Goal: Information Seeking & Learning: Understand process/instructions

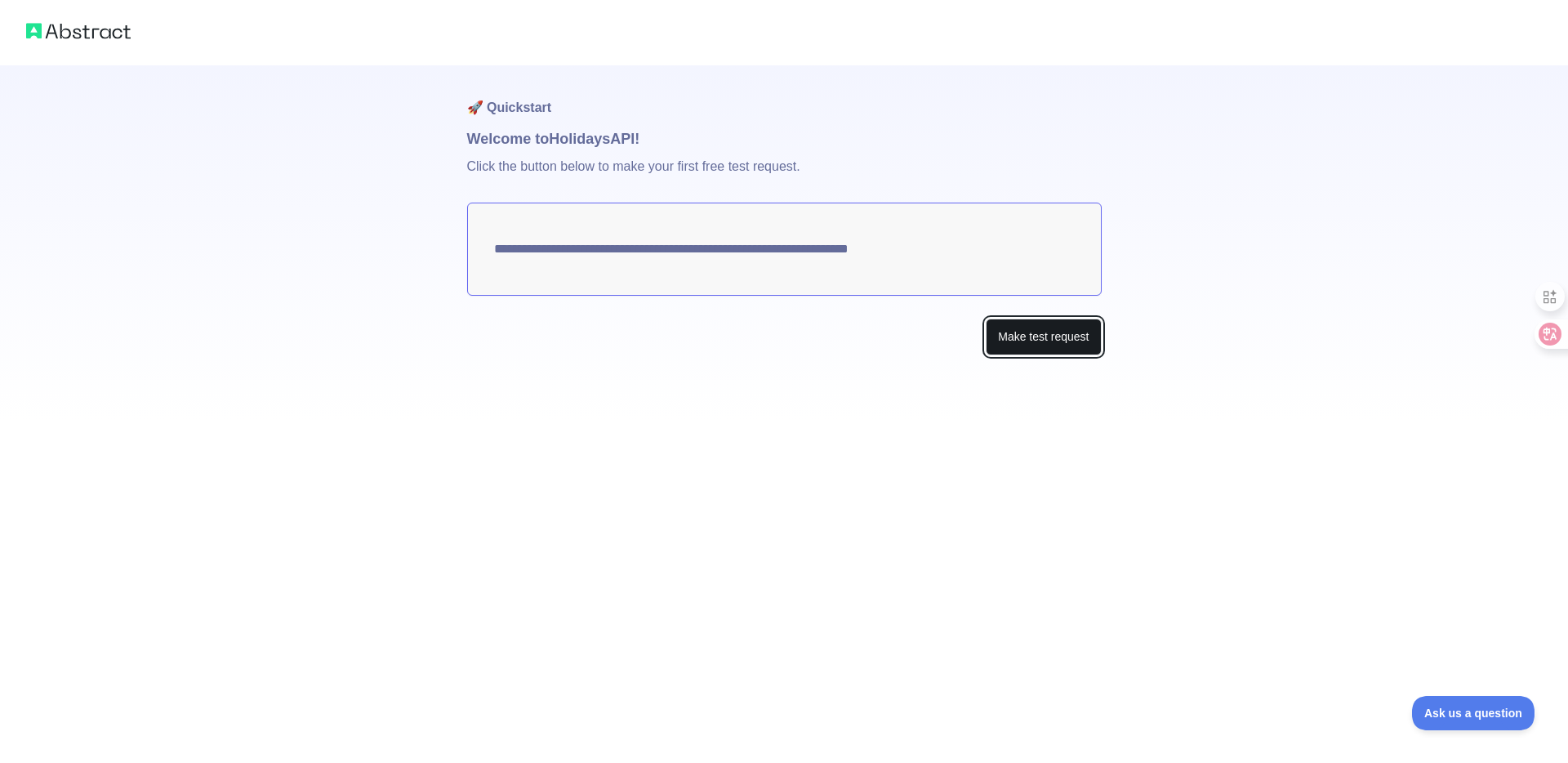
click at [1065, 343] on button "Make test request" at bounding box center [1043, 337] width 115 height 37
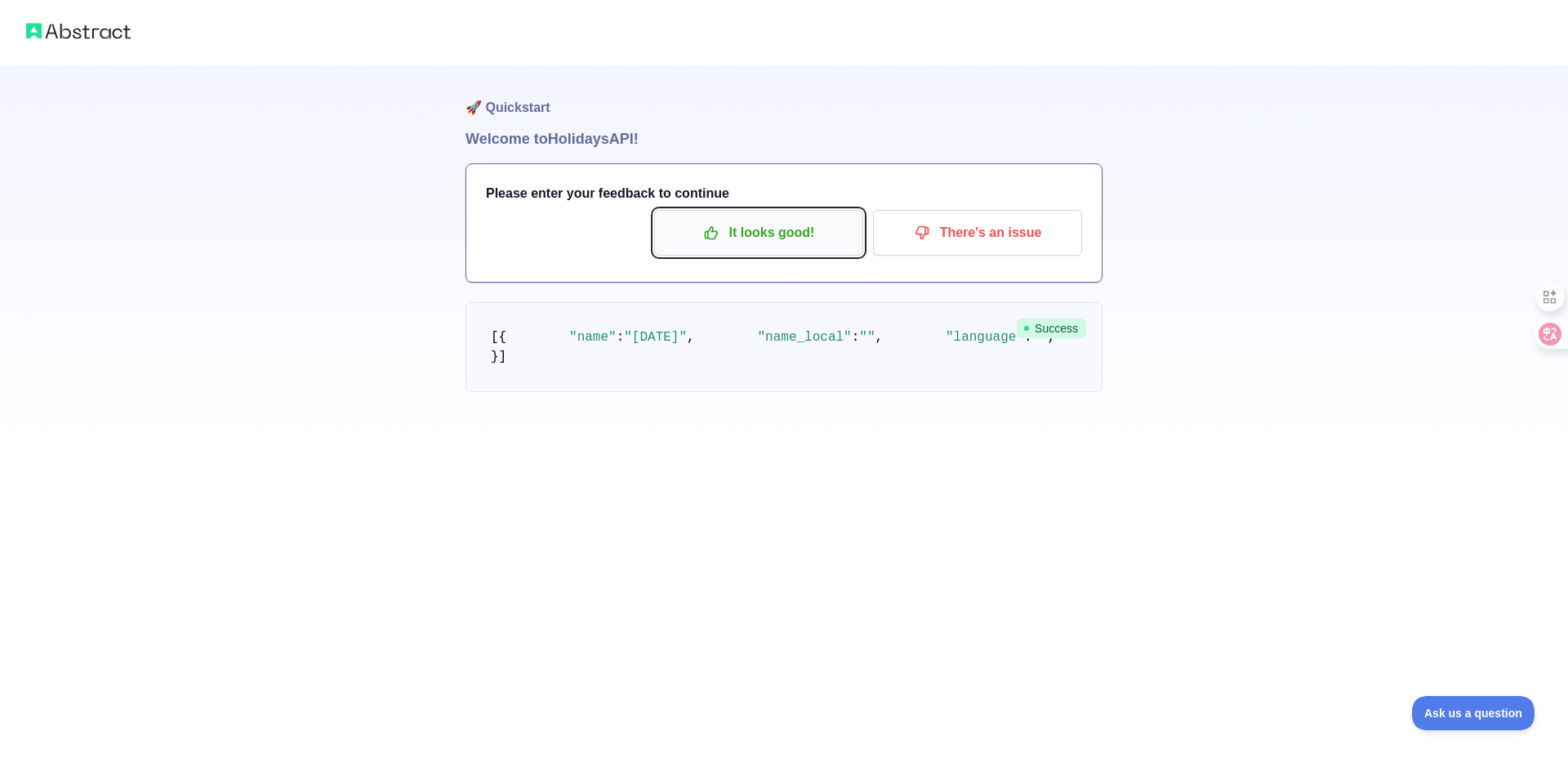
click at [782, 238] on p "It looks good!" at bounding box center [758, 233] width 185 height 28
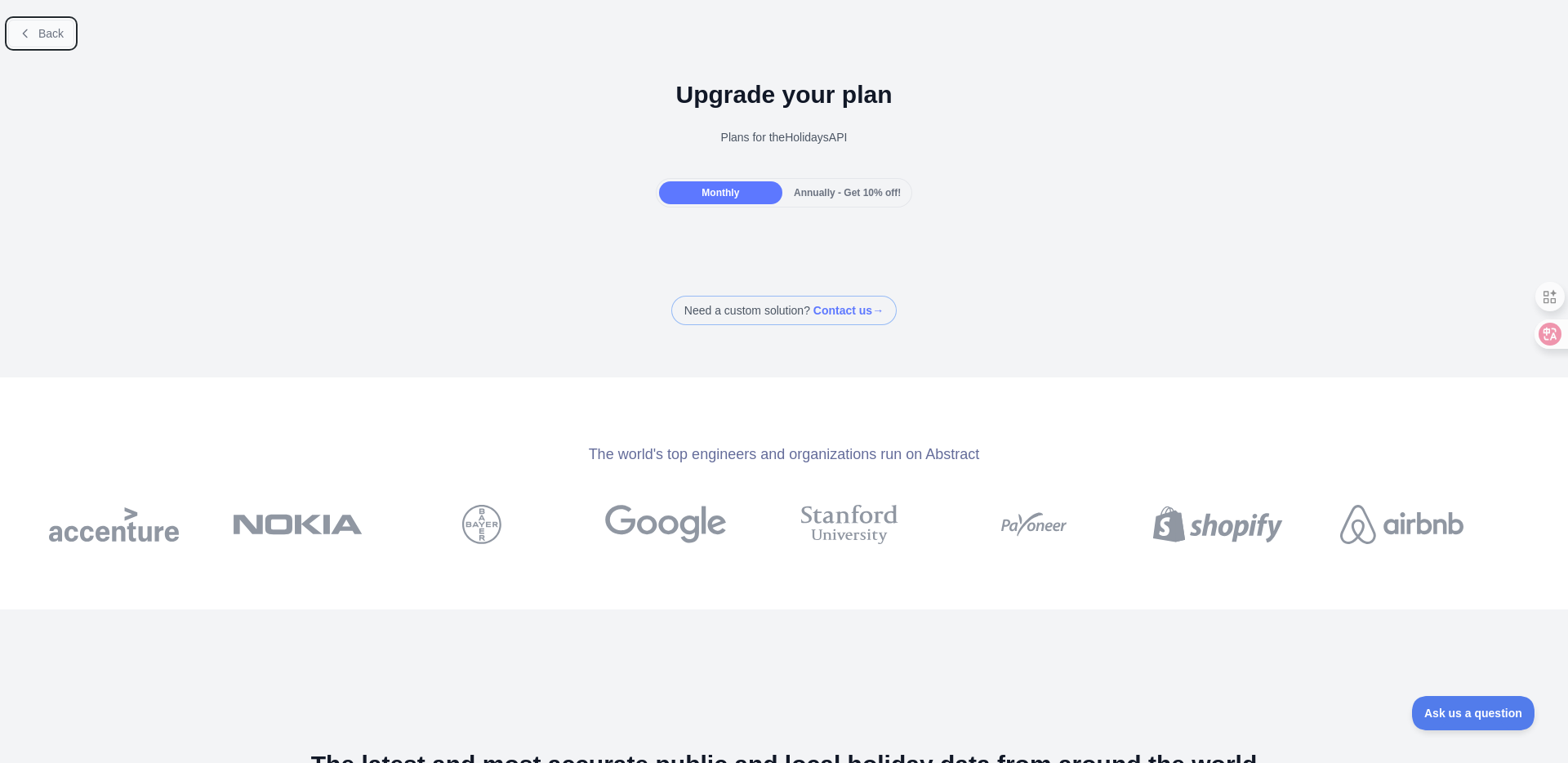
click at [40, 28] on span "Back" at bounding box center [51, 34] width 25 height 13
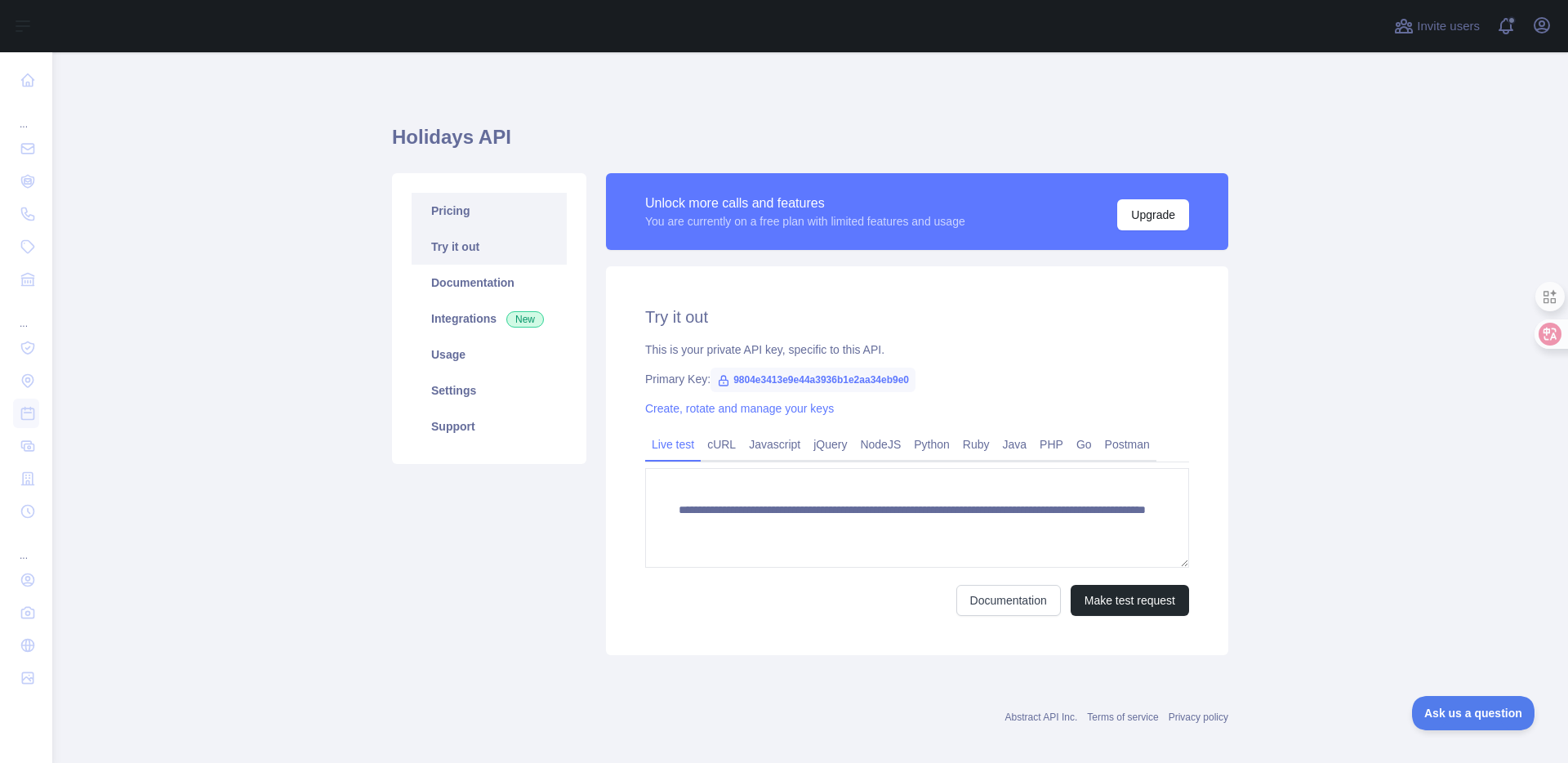
click at [454, 207] on link "Pricing" at bounding box center [489, 211] width 155 height 36
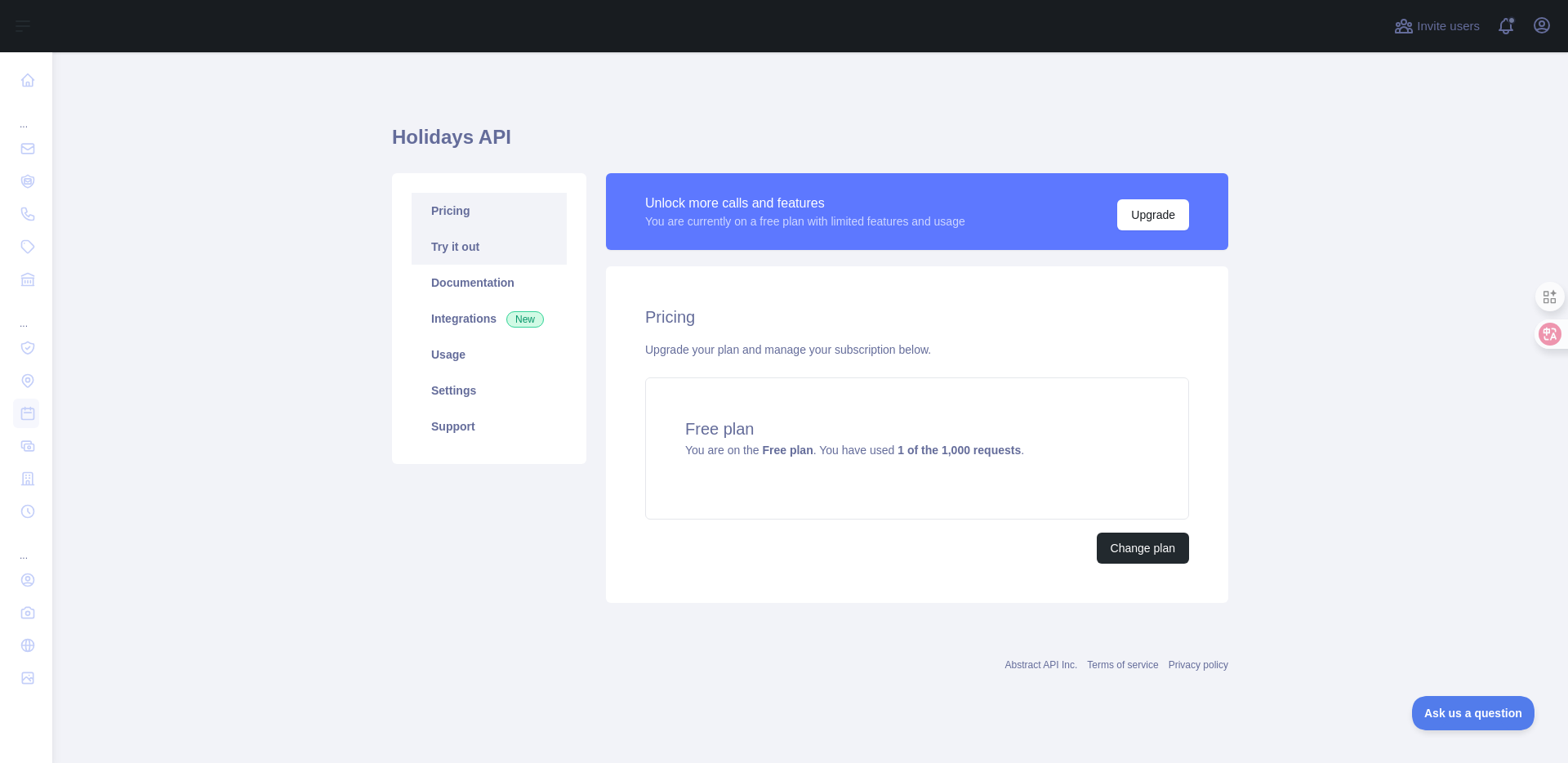
click at [461, 260] on link "Try it out" at bounding box center [489, 247] width 155 height 36
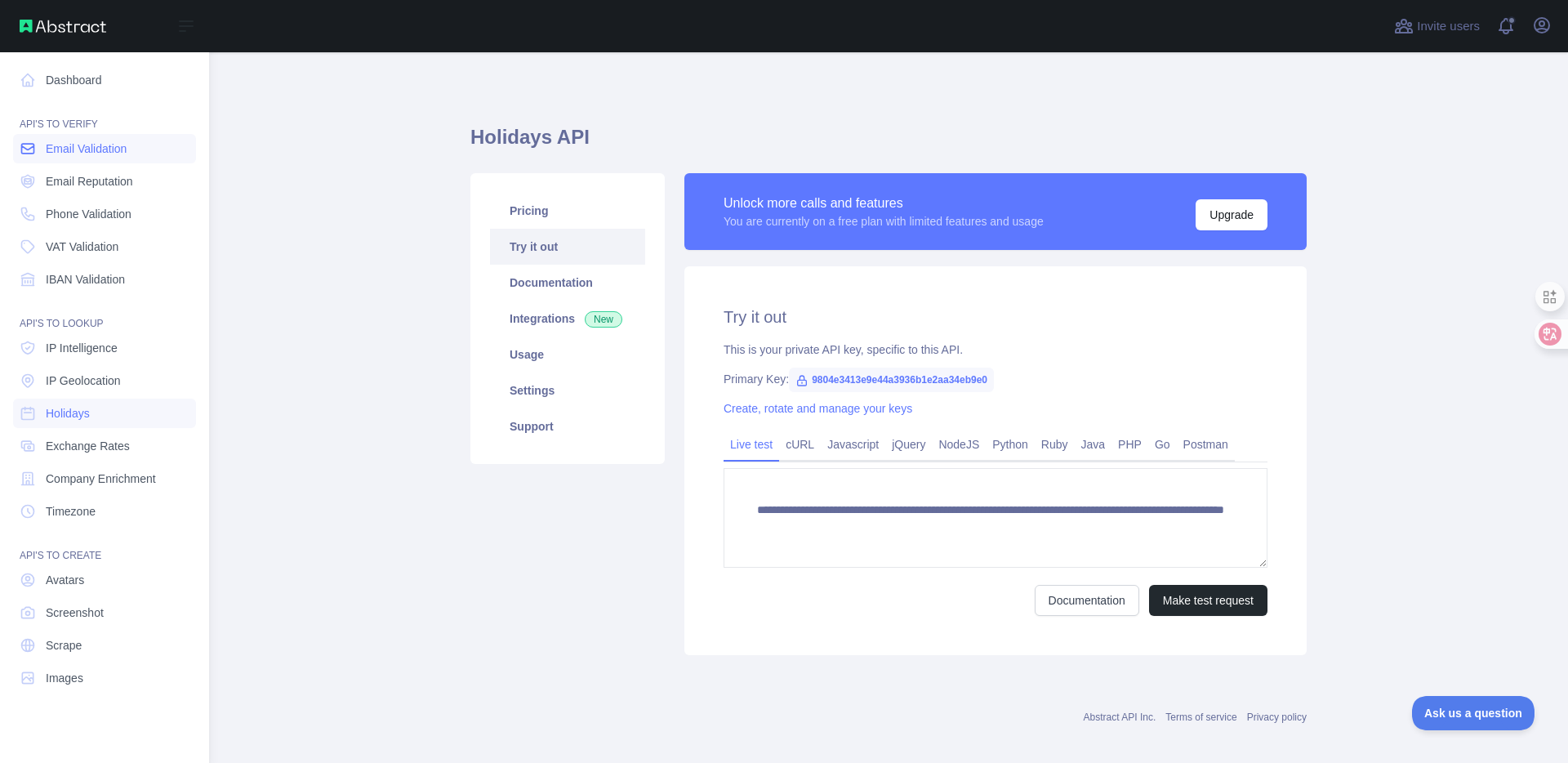
click at [114, 159] on link "Email Validation" at bounding box center [105, 149] width 183 height 29
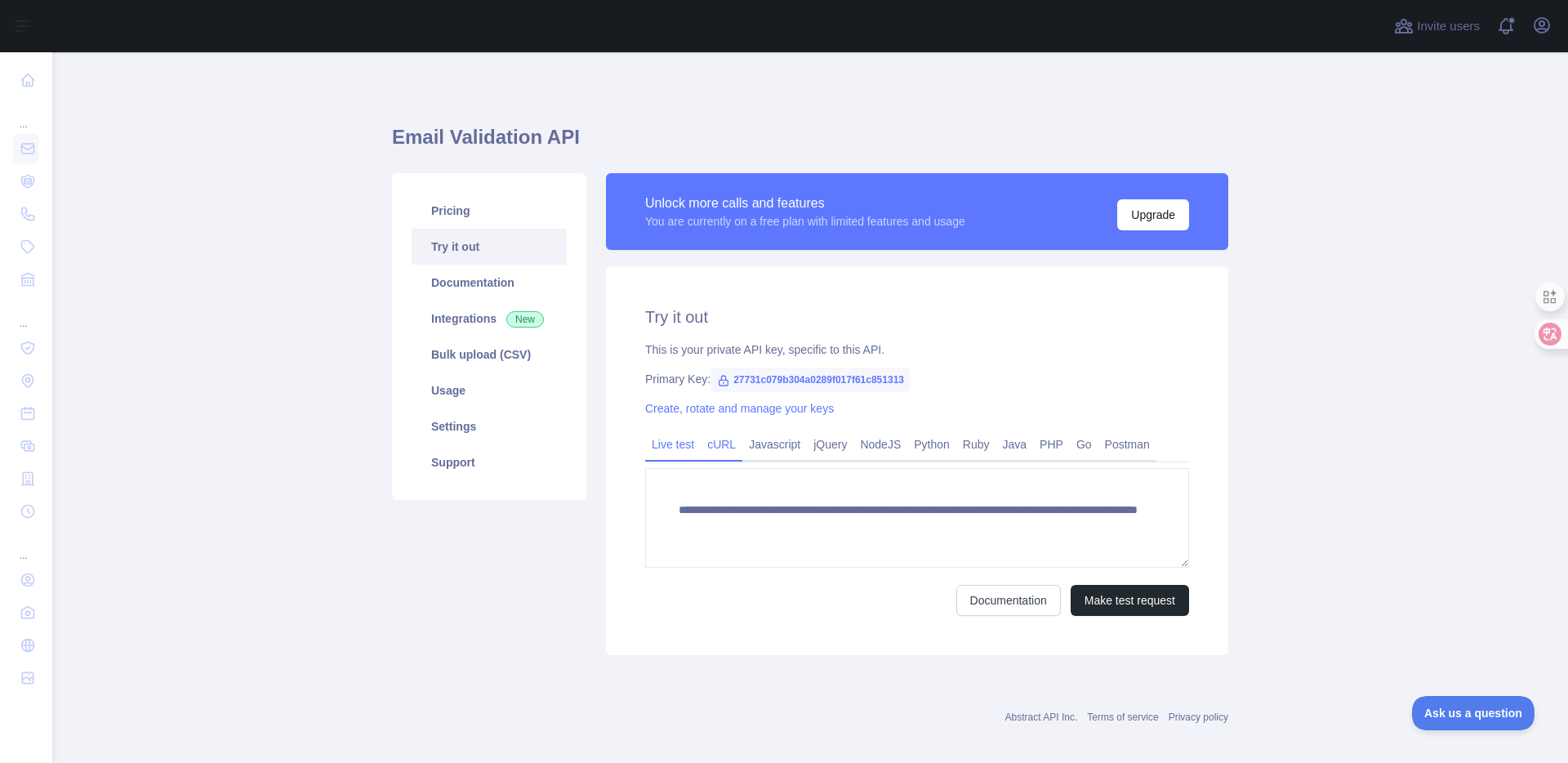
click at [718, 449] on link "cURL" at bounding box center [721, 444] width 42 height 26
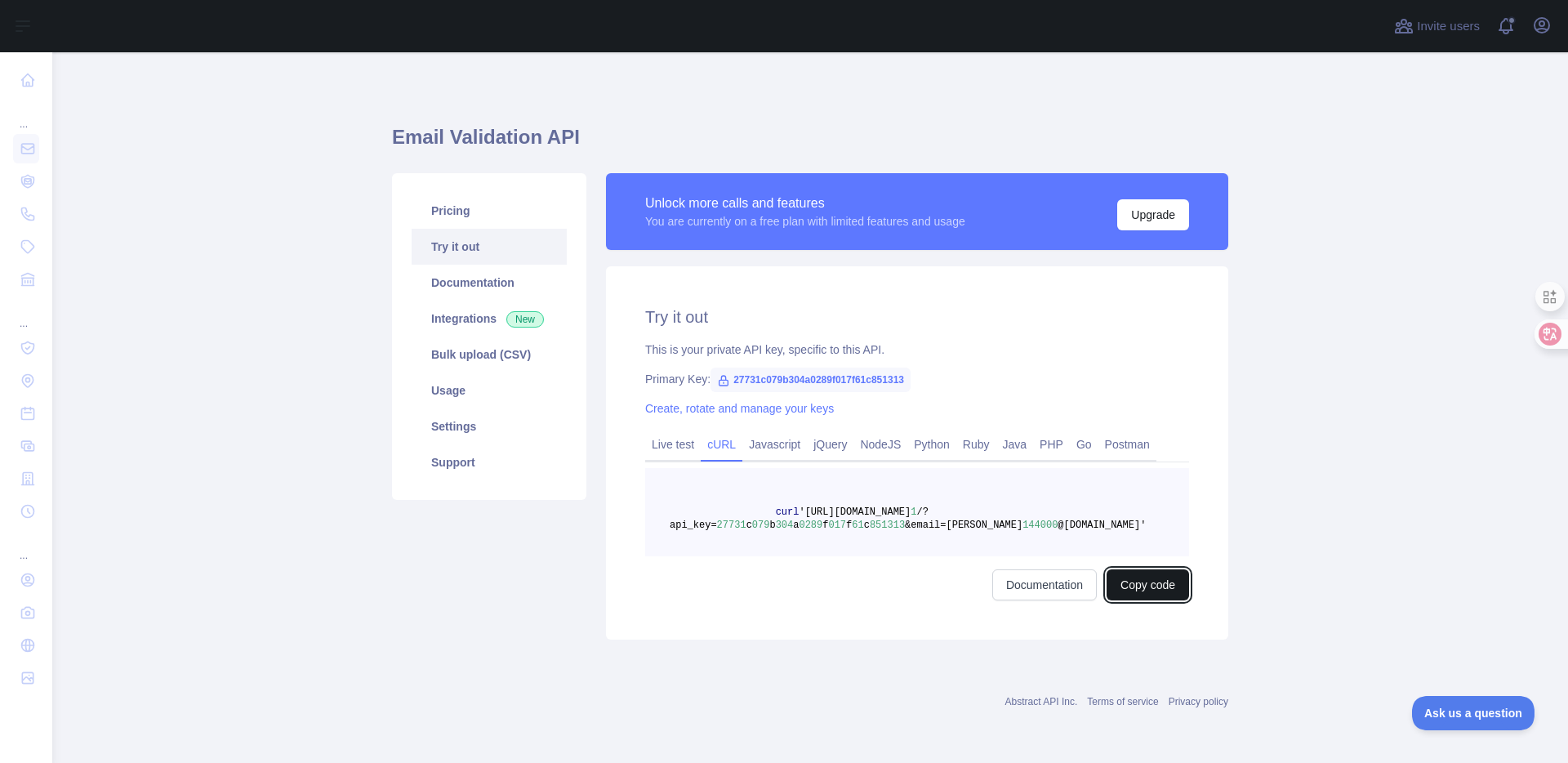
click at [1147, 584] on button "Copy code" at bounding box center [1148, 584] width 82 height 31
click at [489, 285] on link "Documentation" at bounding box center [489, 282] width 155 height 36
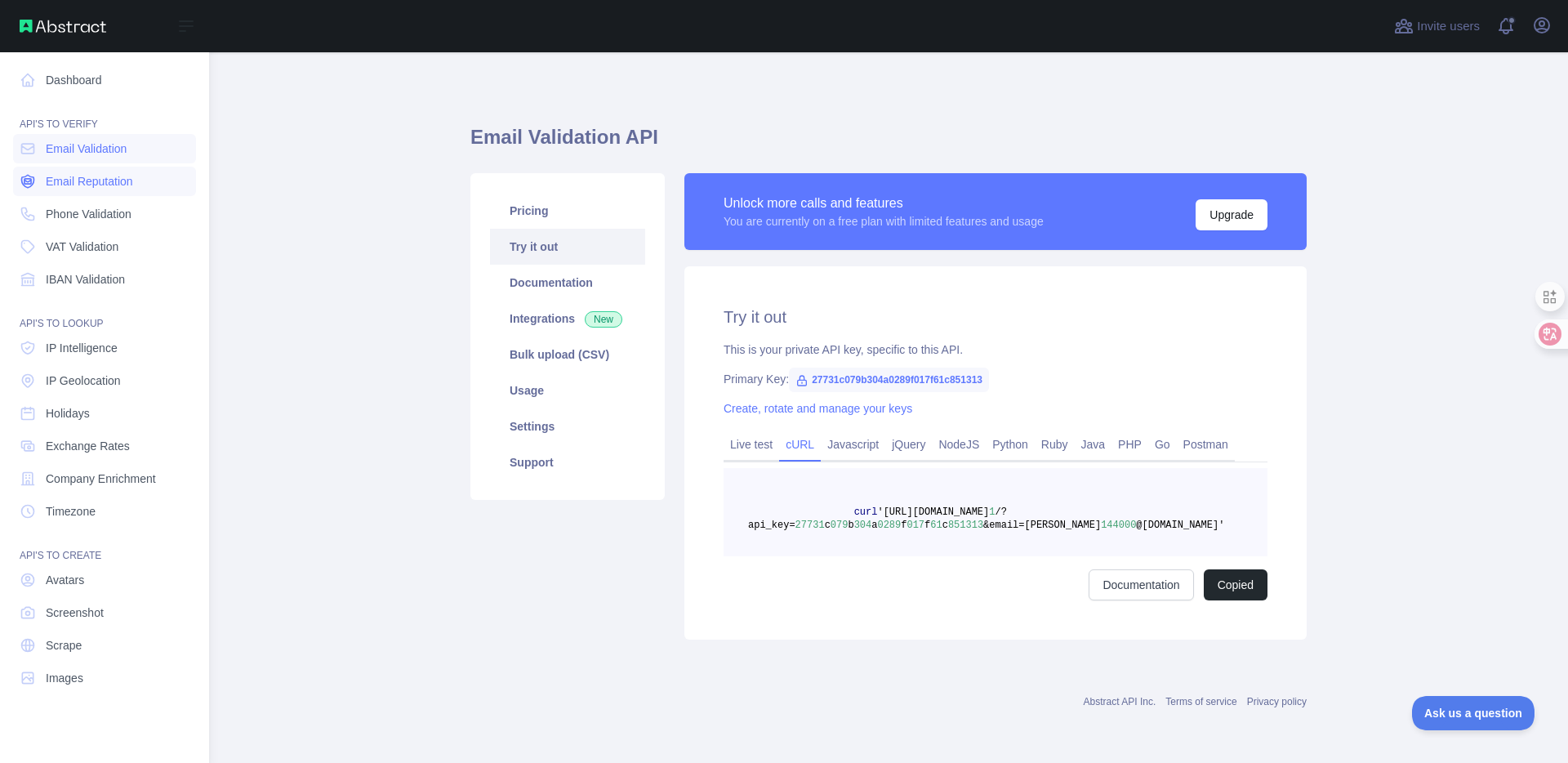
click at [103, 186] on span "Email Reputation" at bounding box center [90, 180] width 87 height 16
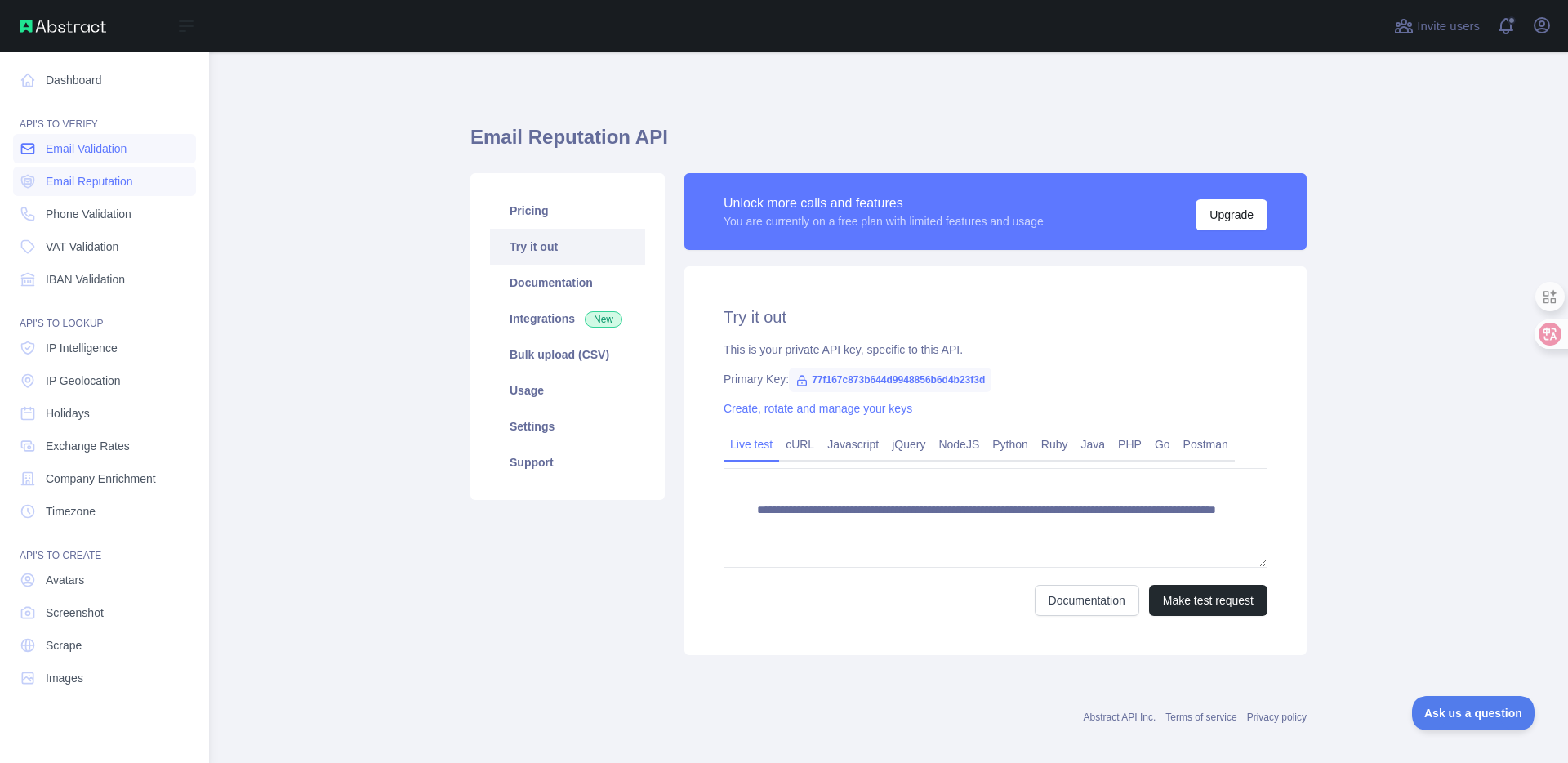
click at [106, 144] on span "Email Validation" at bounding box center [86, 148] width 81 height 16
click at [107, 73] on link "Dashboard" at bounding box center [105, 80] width 183 height 29
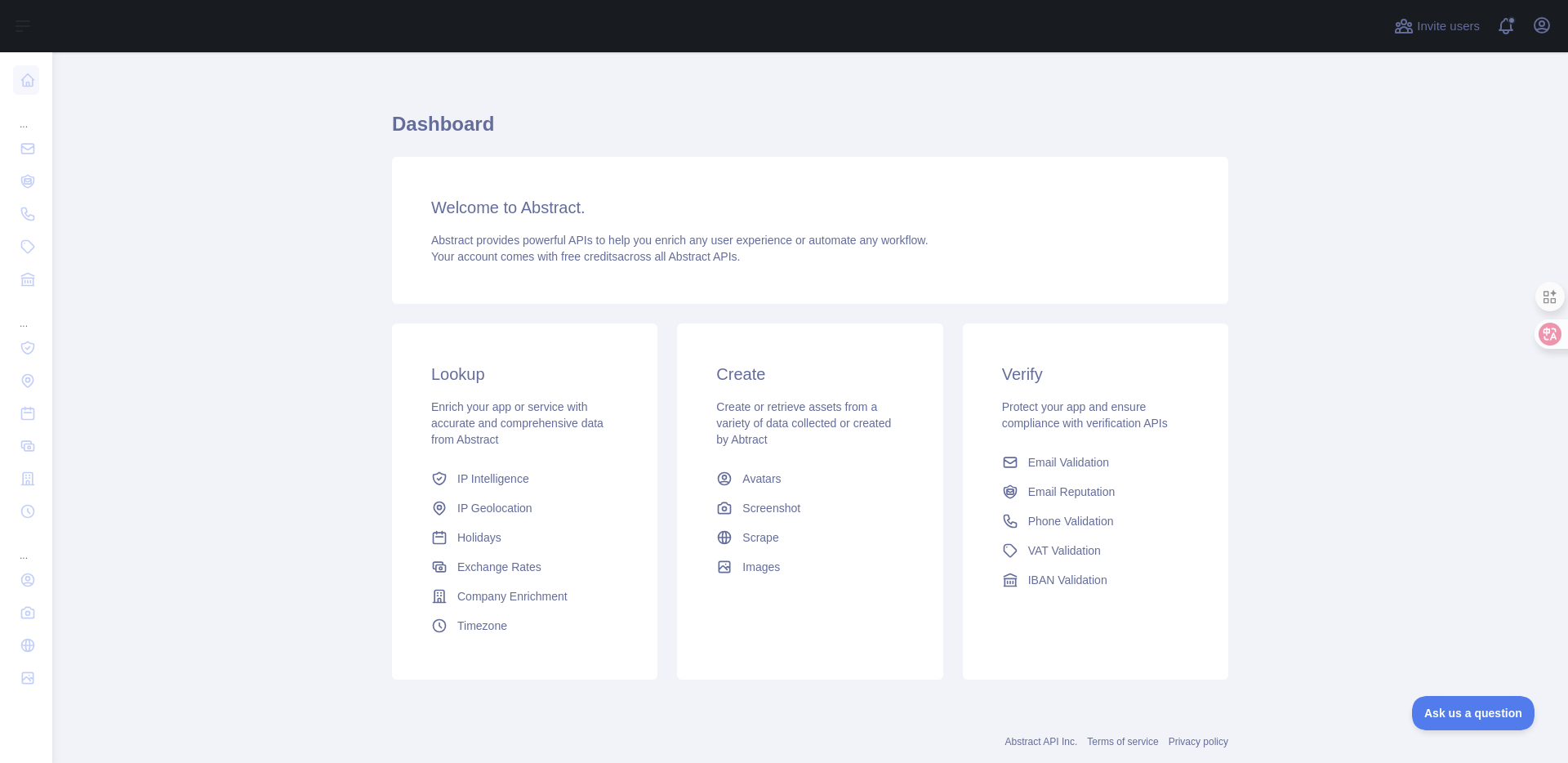
scroll to position [50, 0]
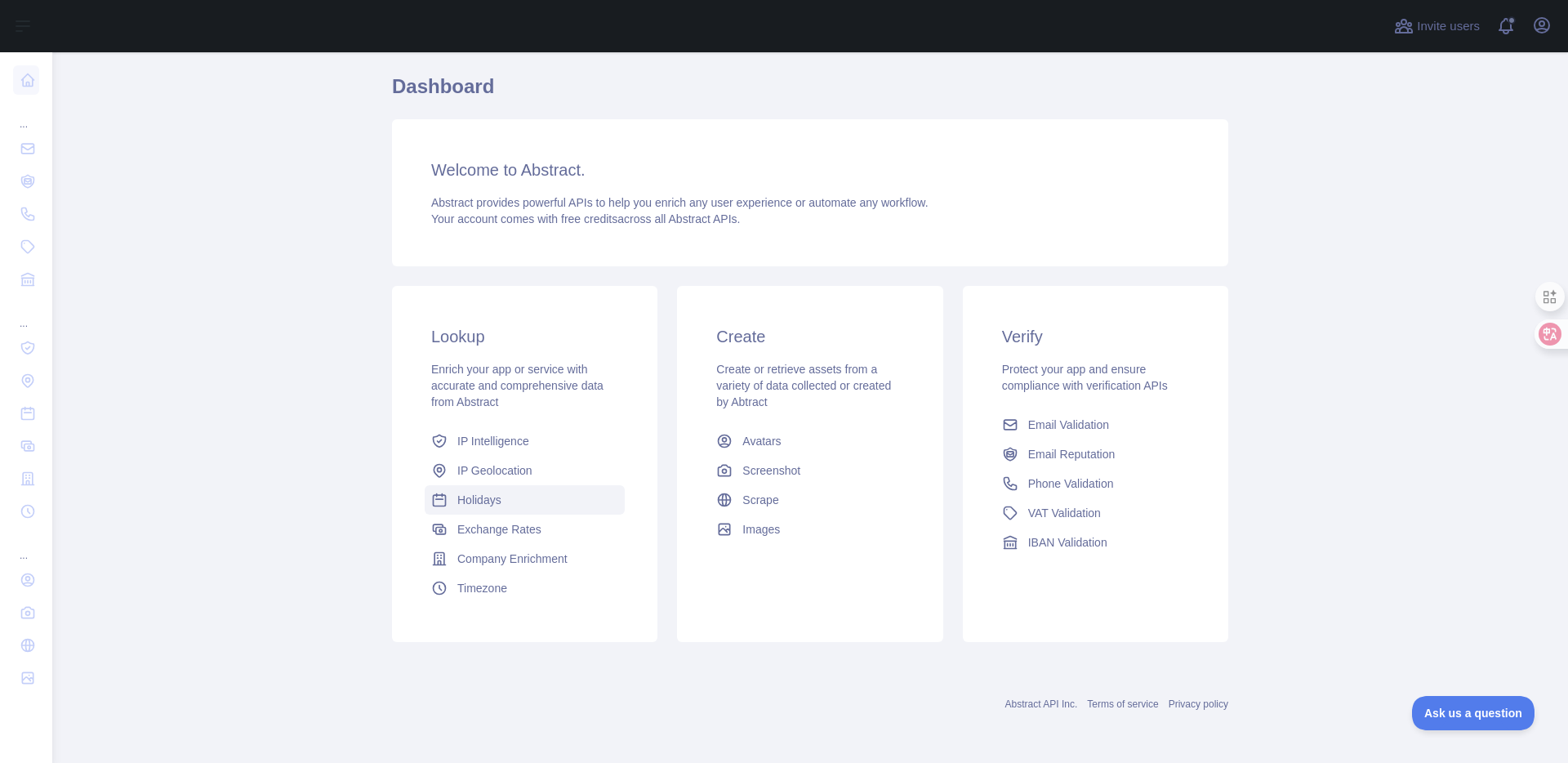
click at [481, 502] on span "Holidays" at bounding box center [479, 499] width 44 height 16
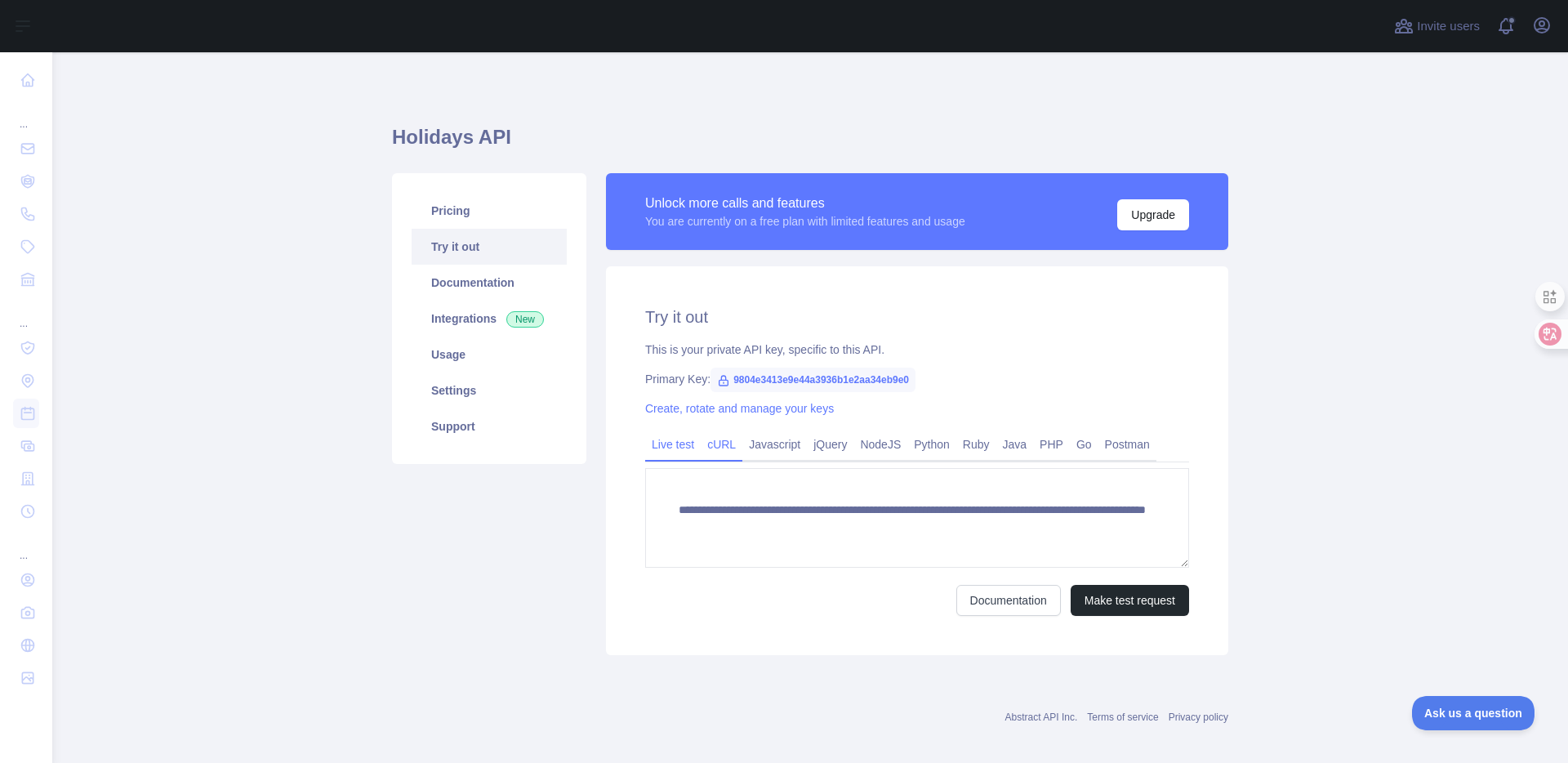
click at [732, 432] on link "cURL" at bounding box center [721, 444] width 42 height 26
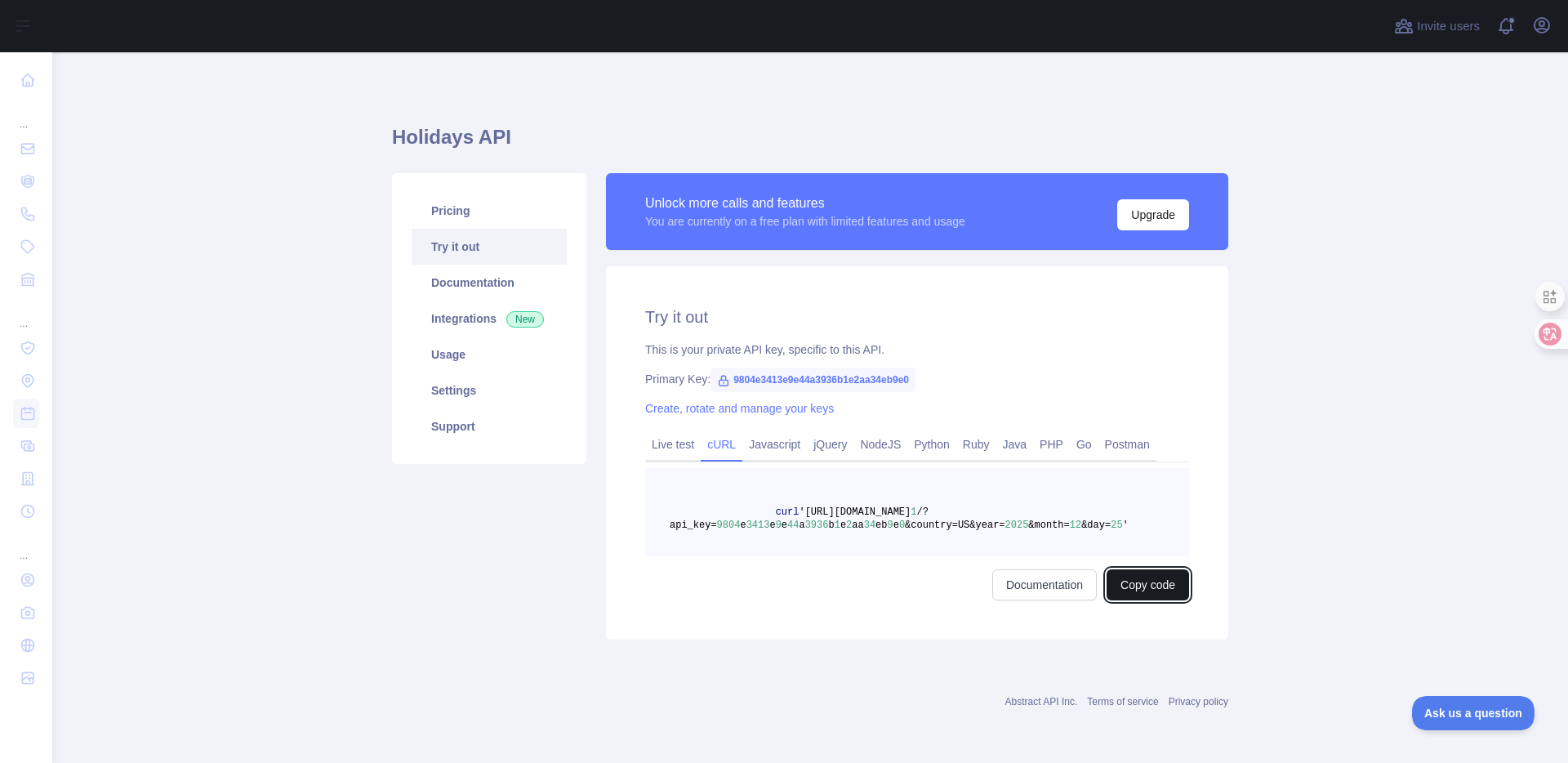
click at [1149, 588] on button "Copy code" at bounding box center [1148, 584] width 82 height 31
click at [531, 274] on link "Documentation" at bounding box center [489, 282] width 155 height 36
